Goal: Use online tool/utility

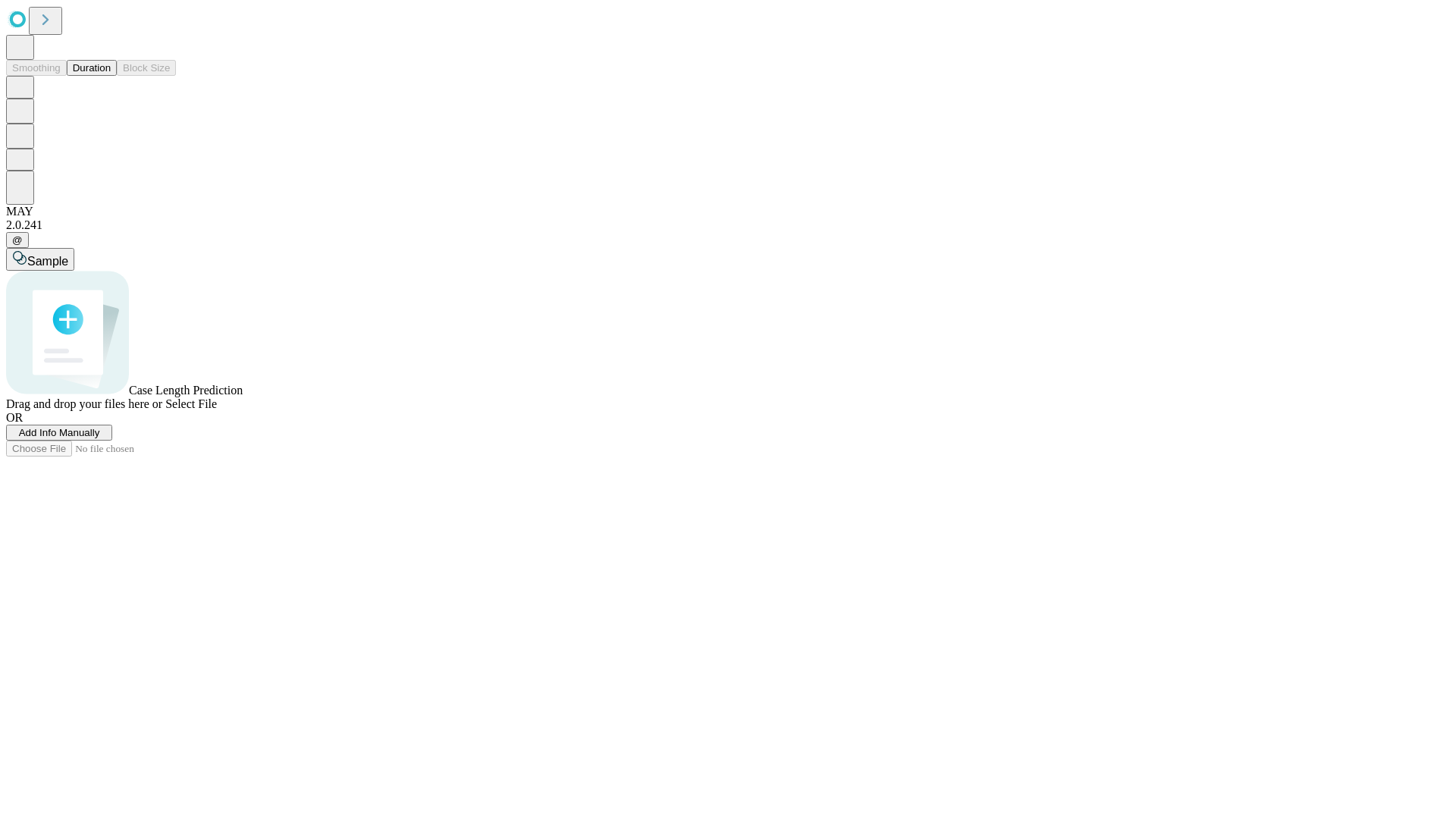
click at [110, 76] on button "Duration" at bounding box center [91, 67] width 50 height 16
click at [68, 255] on span "Sample" at bounding box center [47, 261] width 41 height 13
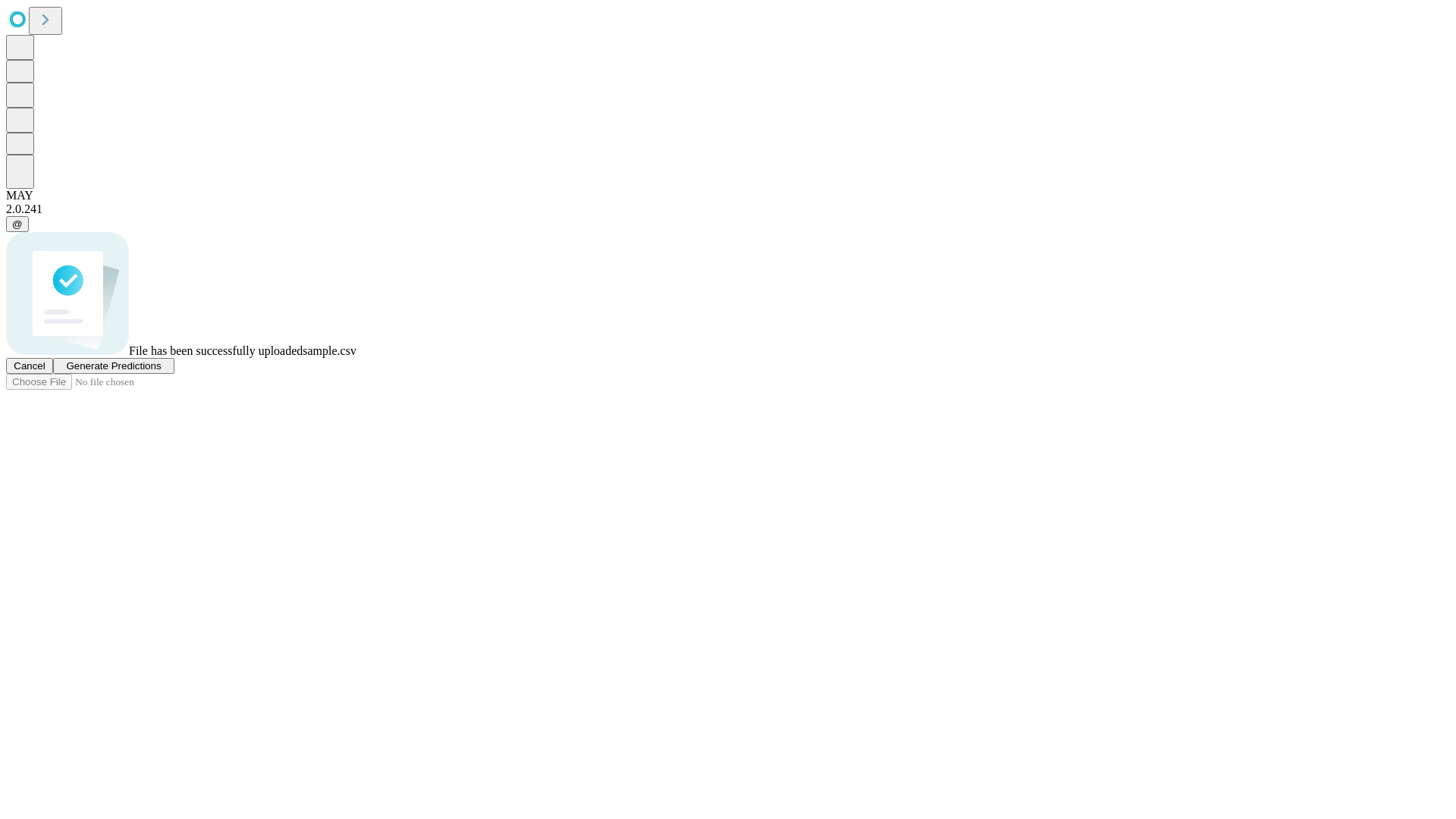
click at [161, 371] on span "Generate Predictions" at bounding box center [113, 365] width 95 height 11
